Goal: Navigation & Orientation: Find specific page/section

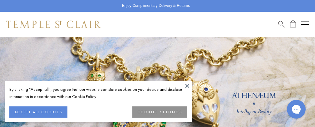
scroll to position [37, 0]
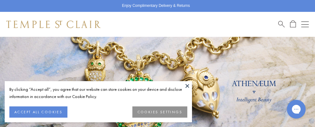
click at [44, 112] on button "ACCEPT ALL COOKIES" at bounding box center [38, 112] width 58 height 11
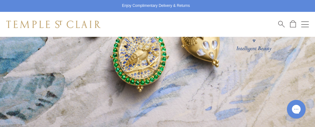
scroll to position [87, 0]
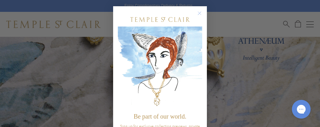
click at [196, 15] on circle "Close dialog" at bounding box center [200, 14] width 8 height 8
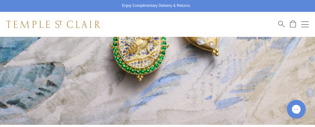
click at [196, 25] on div "Shop Shop Categories Amulets Pendants & Charms Lockets Chains & Leather Cords E…" at bounding box center [157, 24] width 315 height 25
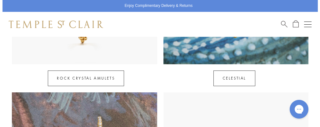
scroll to position [396, 0]
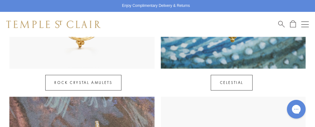
click at [302, 25] on button "Open navigation" at bounding box center [306, 25] width 8 height 8
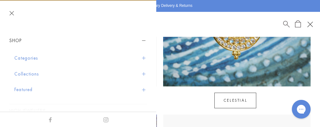
click at [34, 59] on button "Categories" at bounding box center [80, 58] width 133 height 16
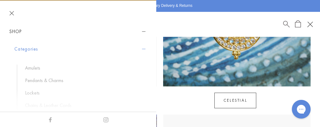
scroll to position [22, 0]
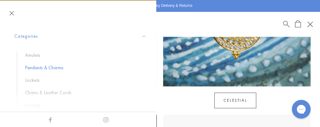
click at [47, 68] on link "Pendants & Charms" at bounding box center [83, 67] width 116 height 7
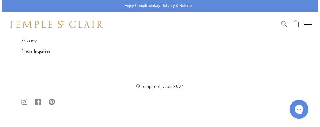
scroll to position [5675, 0]
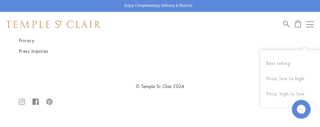
click at [262, 31] on div "Shop Shop Categories Amulets Pendants & Charms Lockets Chains & Leather Cords E…" at bounding box center [160, 24] width 320 height 25
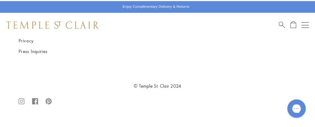
scroll to position [5942, 0]
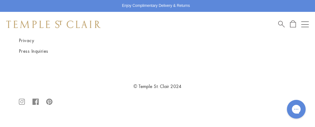
click at [80, 24] on img at bounding box center [53, 25] width 94 height 8
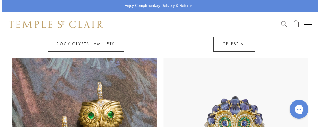
scroll to position [438, 0]
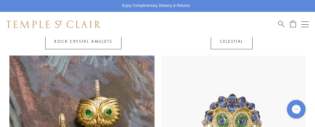
click at [303, 22] on button "Open navigation" at bounding box center [306, 25] width 8 height 8
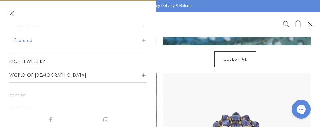
scroll to position [49, 0]
click at [142, 76] on span "Sidebar navigation" at bounding box center [143, 75] width 3 height 3
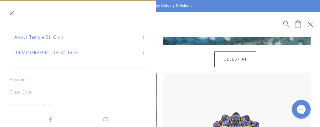
click at [29, 34] on button "About Temple St. Clair" at bounding box center [80, 37] width 133 height 16
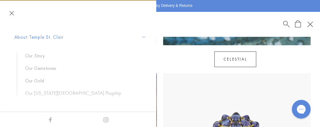
click at [48, 39] on button "About Temple St. Clair" at bounding box center [80, 37] width 133 height 16
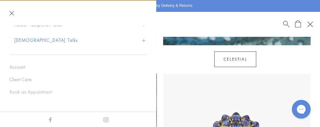
scroll to position [63, 0]
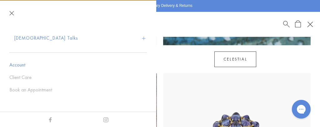
click at [21, 63] on link "Account" at bounding box center [78, 65] width 138 height 7
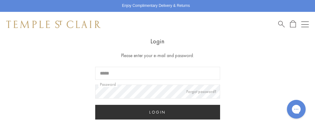
scroll to position [26, 0]
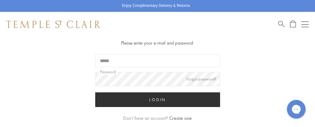
click at [229, 64] on div "Login Please enter your e-mail and password: Email Password Forgot password? Lo…" at bounding box center [157, 78] width 315 height 109
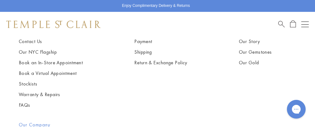
scroll to position [276, 0]
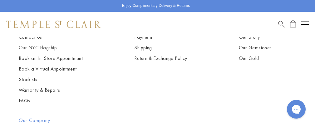
click at [32, 46] on link "Our NYC Flagship" at bounding box center [51, 47] width 64 height 7
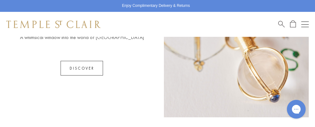
scroll to position [350, 0]
